Goal: Use online tool/utility: Use online tool/utility

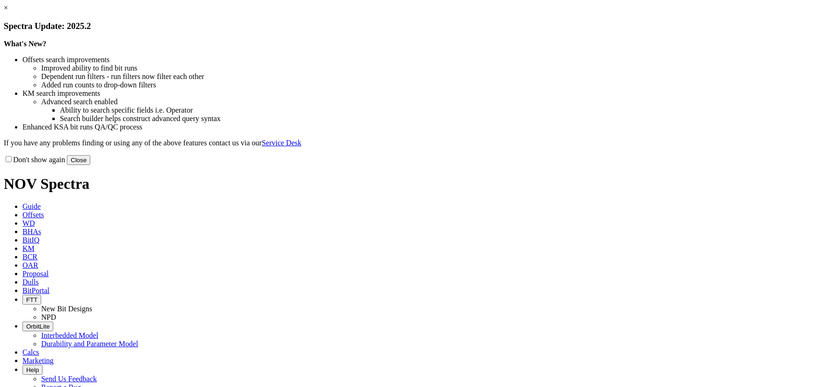
click at [90, 165] on button "Close" at bounding box center [78, 160] width 23 height 10
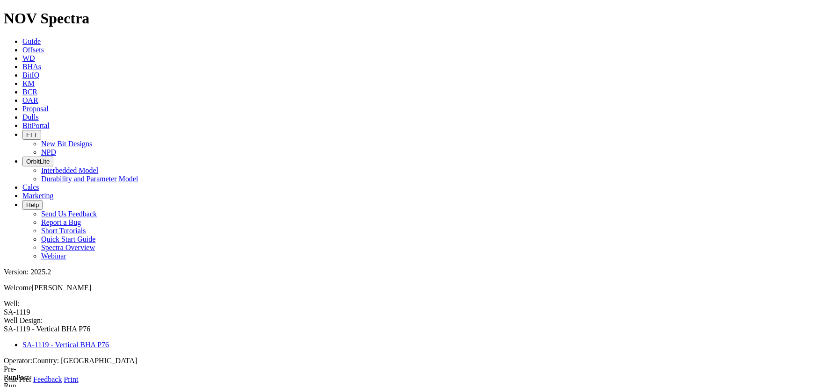
type input "1"
type input "9352"
type input "11068"
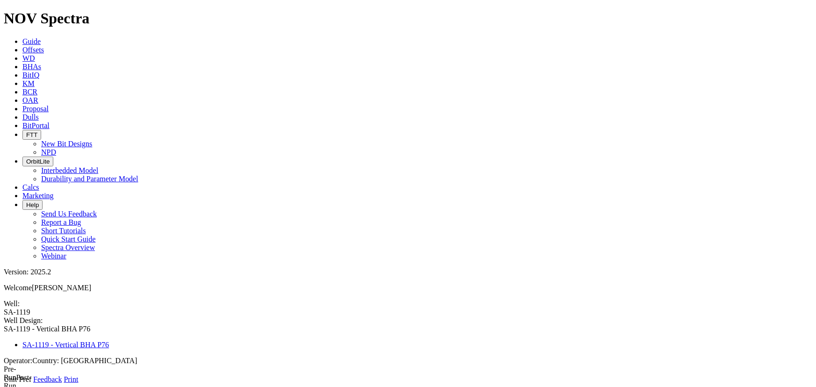
click at [4, 384] on link at bounding box center [4, 384] width 0 height 0
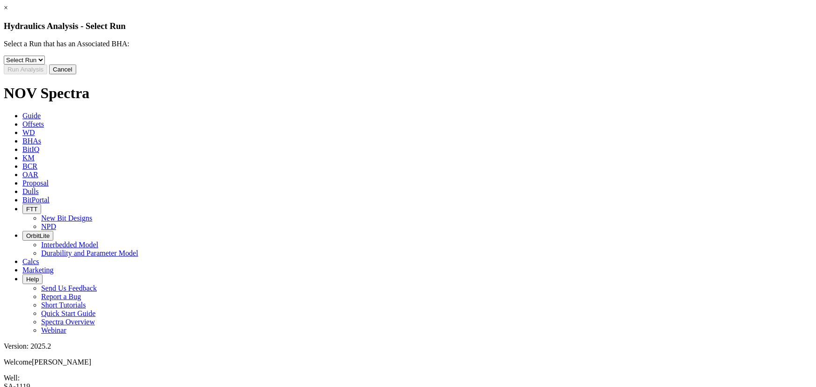
click at [45, 64] on select "Select Run 1" at bounding box center [24, 60] width 41 height 9
select select "object:710"
click at [45, 62] on select "Select Run 1" at bounding box center [24, 60] width 41 height 9
click at [47, 74] on button "Run Analysis" at bounding box center [25, 69] width 43 height 10
